Goal: Task Accomplishment & Management: Manage account settings

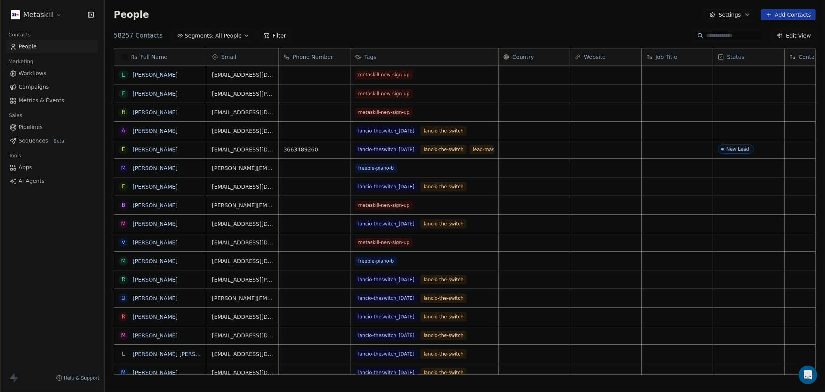
scroll to position [338, 708]
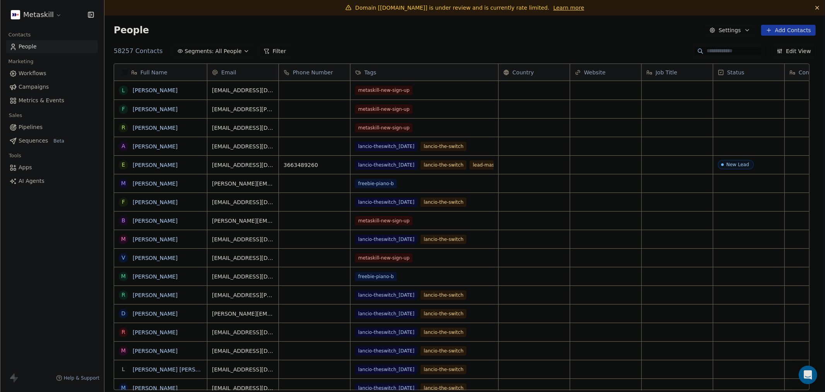
click at [746, 30] on icon "button" at bounding box center [747, 30] width 3 height 2
click at [733, 43] on span "Contact Properties" at bounding box center [745, 47] width 50 height 8
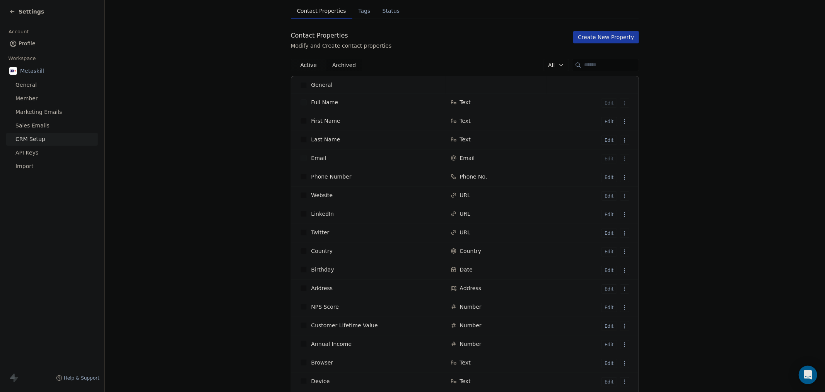
scroll to position [129, 0]
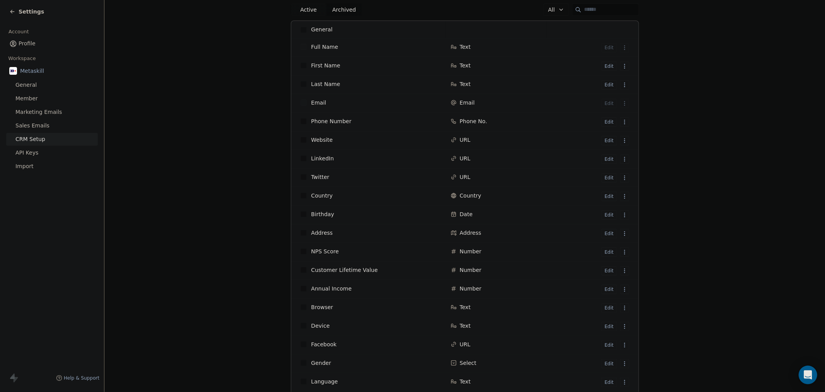
click at [621, 250] on html "Settings Account Profile Workspace Metaskill General Member Marketing Emails Sa…" at bounding box center [412, 196] width 825 height 392
click at [605, 251] on html "Settings Account Profile Workspace Metaskill General Member Marketing Emails Sa…" at bounding box center [412, 196] width 825 height 392
click at [605, 251] on button "Edit" at bounding box center [609, 251] width 15 height 9
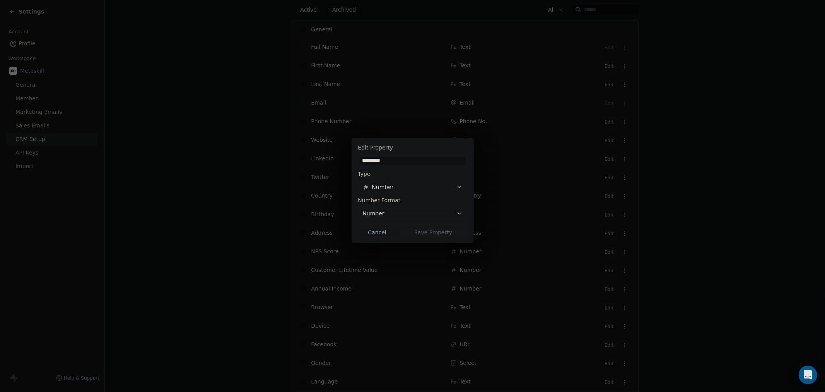
click at [188, 210] on div "Edit Property ********* Type Number Number Format Number Cancel Save Property" at bounding box center [412, 196] width 825 height 140
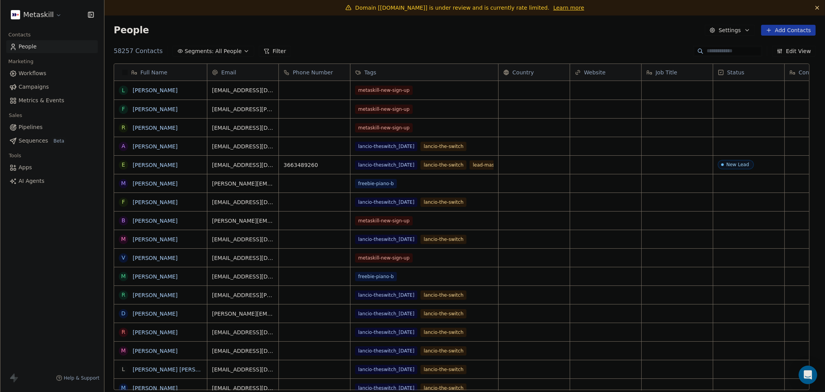
scroll to position [338, 708]
click at [142, 91] on link "[PERSON_NAME]" at bounding box center [155, 90] width 45 height 6
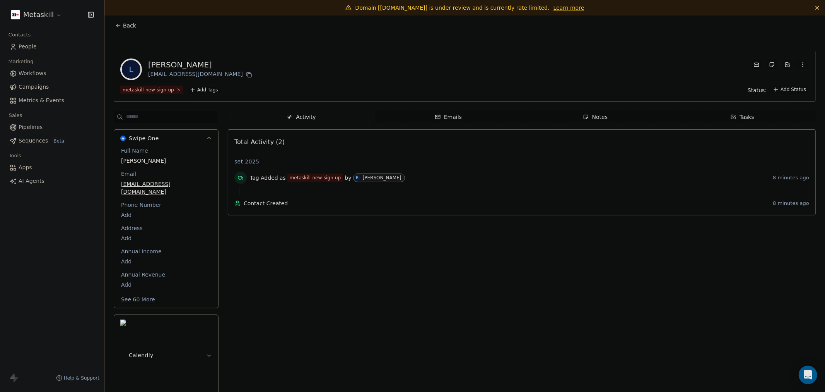
click at [145, 292] on button "See 60 More" at bounding box center [137, 299] width 43 height 14
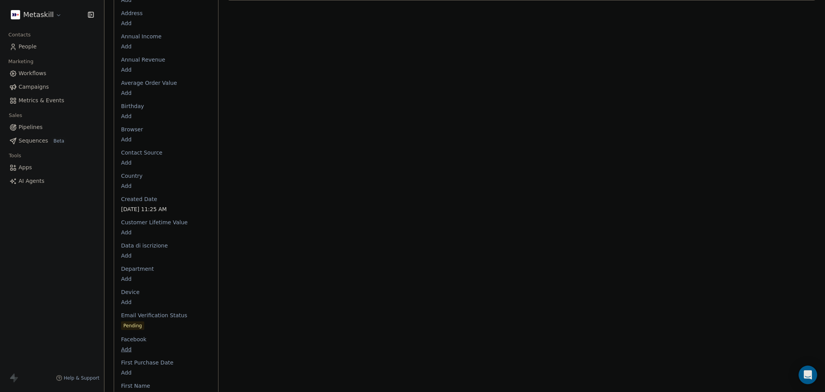
scroll to position [1078, 0]
